Goal: Information Seeking & Learning: Compare options

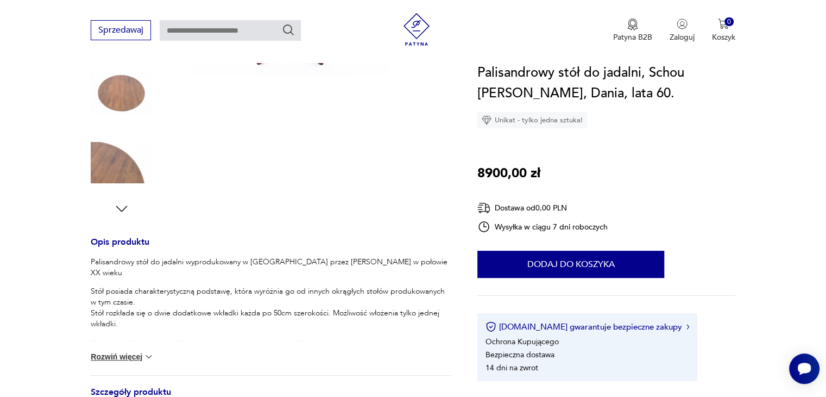
scroll to position [274, 0]
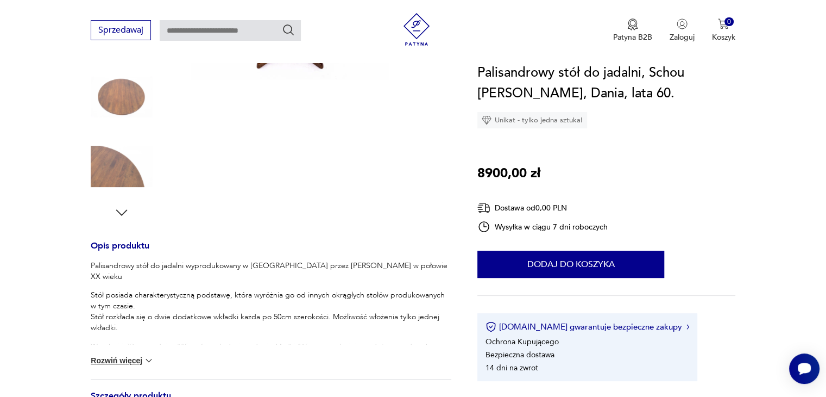
click at [122, 210] on icon "button" at bounding box center [122, 212] width 16 height 16
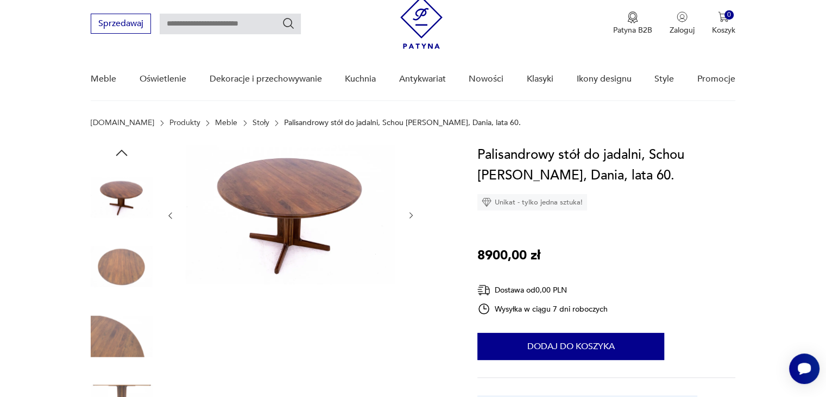
scroll to position [0, 0]
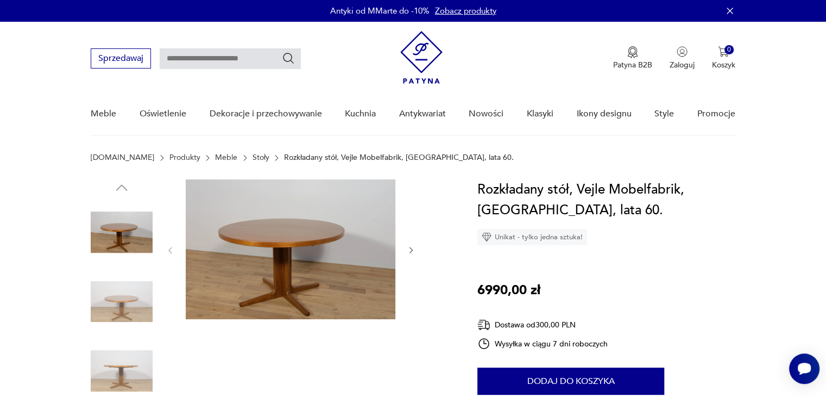
click at [123, 303] on img at bounding box center [122, 302] width 62 height 62
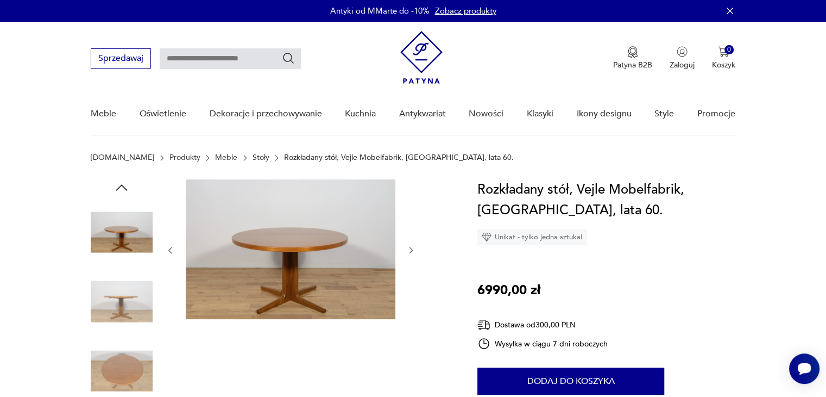
click at [125, 351] on img at bounding box center [122, 371] width 62 height 62
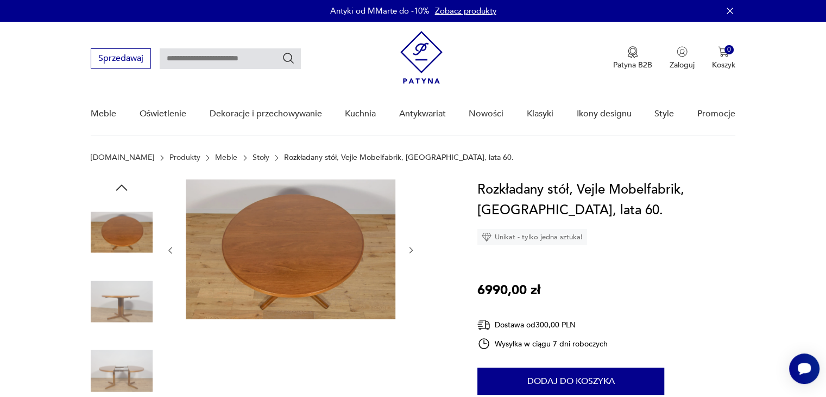
click at [413, 247] on icon "button" at bounding box center [411, 250] width 9 height 9
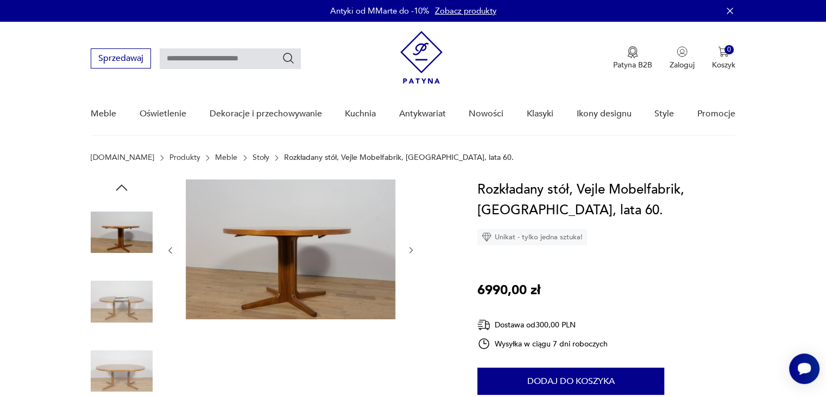
click at [413, 247] on icon "button" at bounding box center [411, 250] width 9 height 9
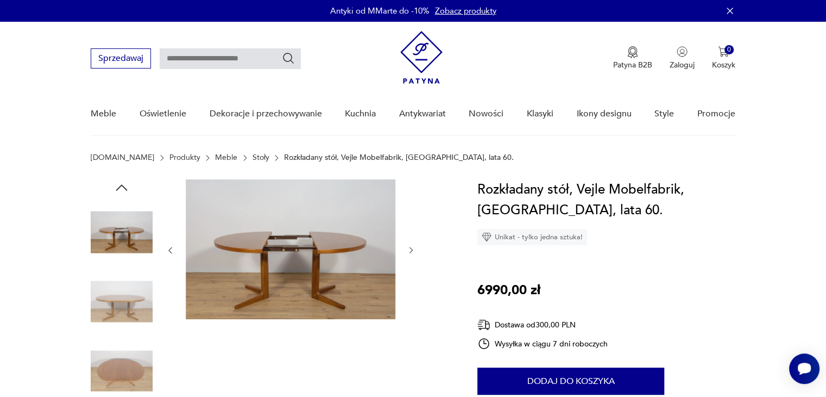
click at [413, 247] on icon "button" at bounding box center [411, 250] width 9 height 9
